Goal: Complete application form

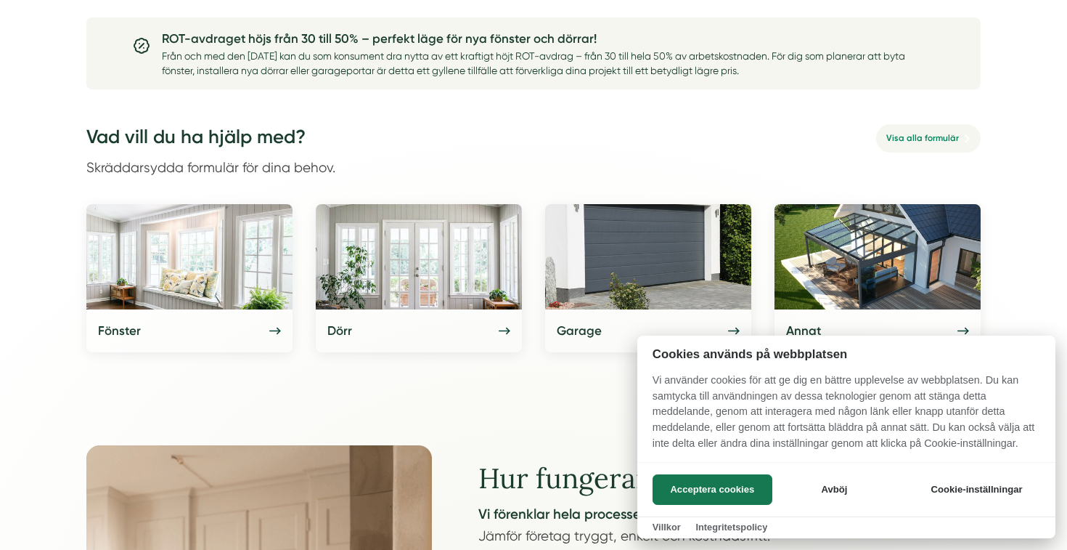
scroll to position [612, 0]
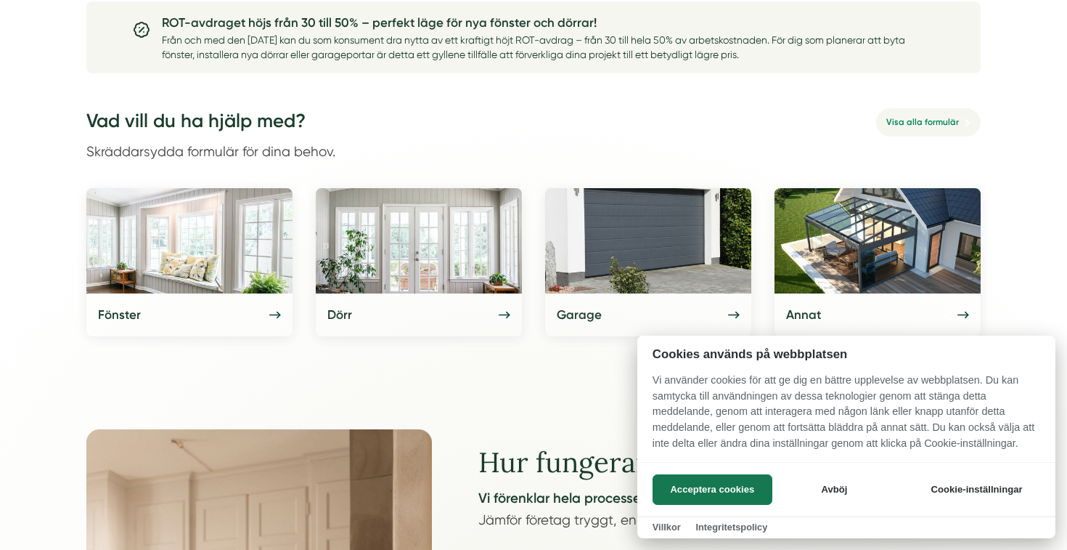
click at [356, 166] on div at bounding box center [533, 275] width 1067 height 550
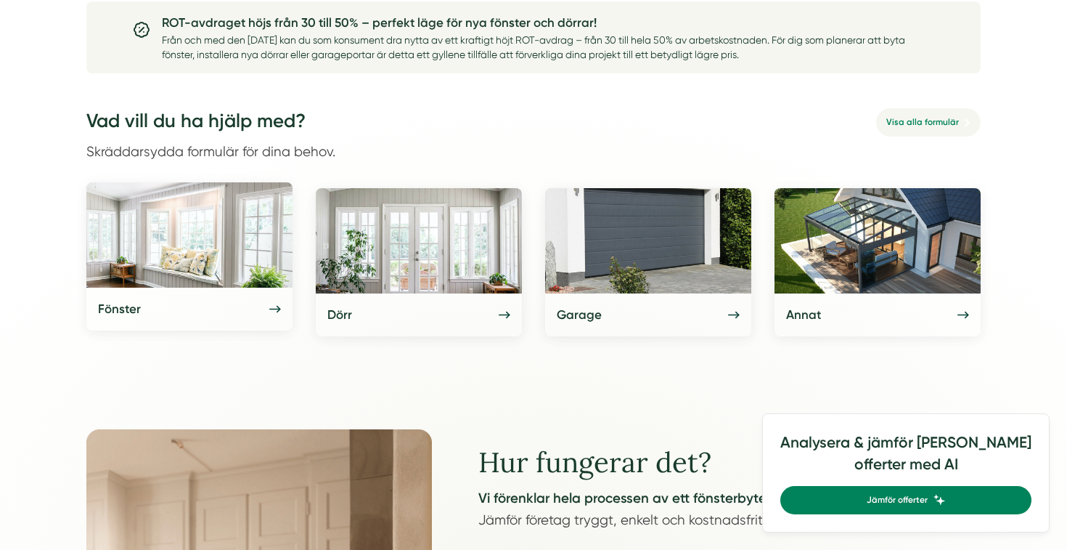
click at [252, 321] on div "Fönster" at bounding box center [189, 308] width 206 height 43
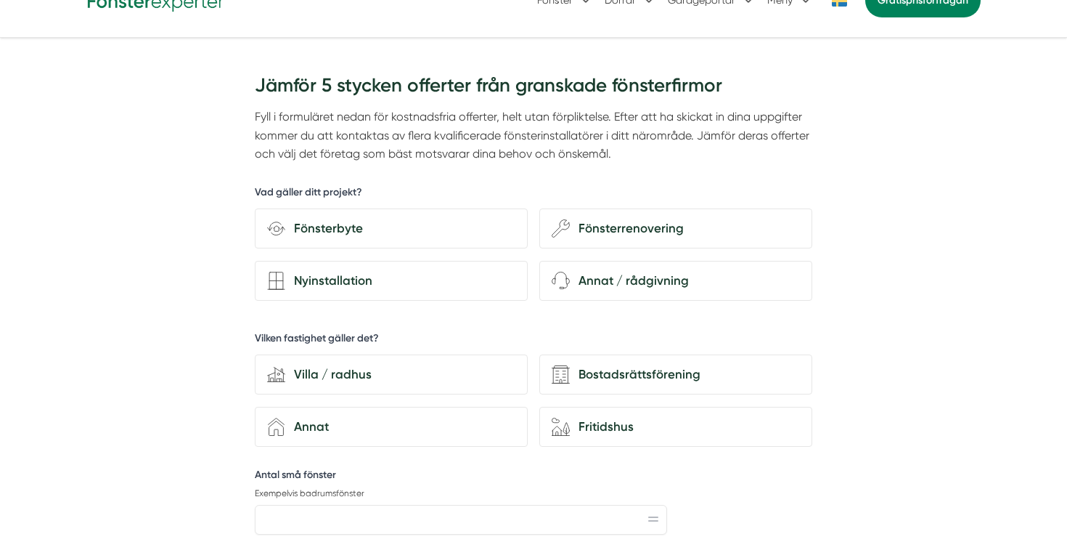
scroll to position [84, 0]
click at [600, 158] on p "Fyll i formuläret nedan för kostnadsfria offerter, helt utan förpliktelse. Efte…" at bounding box center [534, 135] width 558 height 55
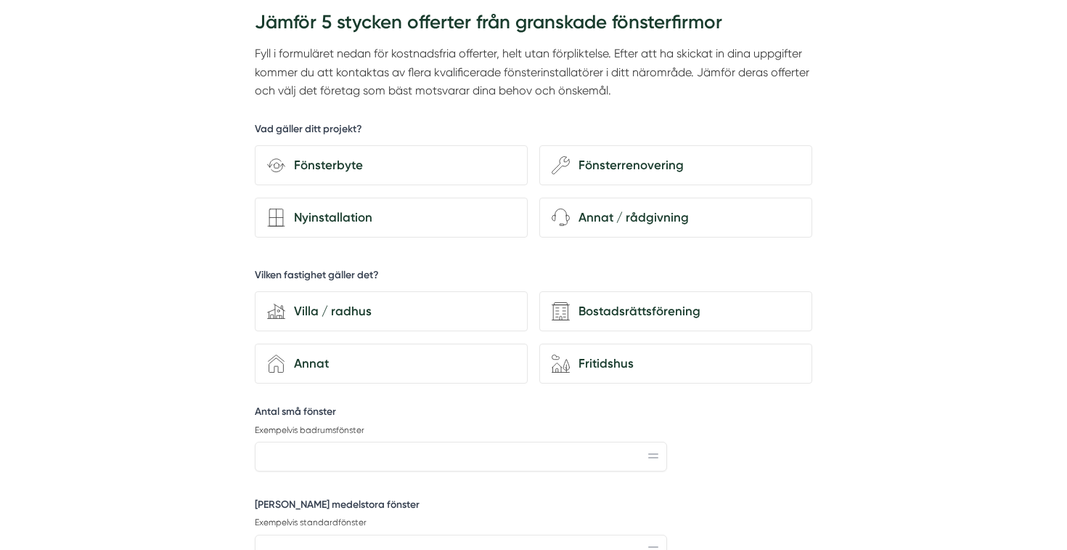
scroll to position [159, 0]
